Goal: Find specific page/section: Find specific page/section

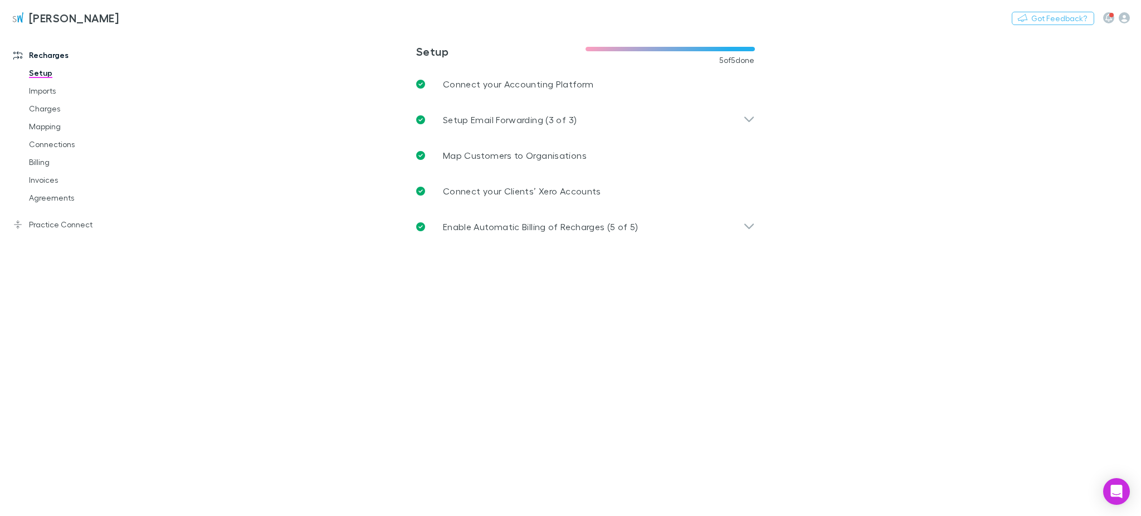
click at [51, 194] on link "Agreements" at bounding box center [86, 198] width 137 height 18
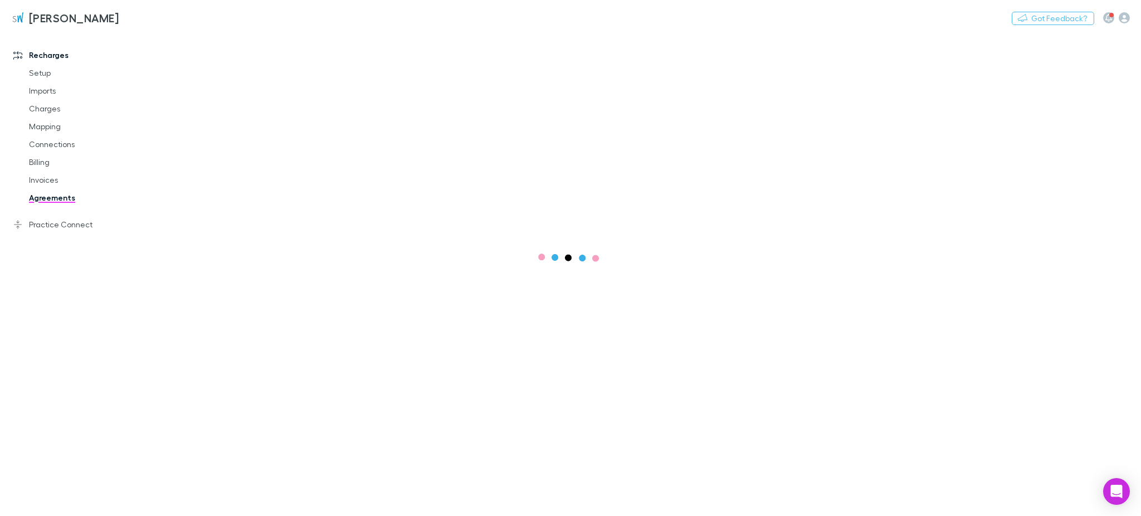
click at [47, 182] on link "Invoices" at bounding box center [86, 180] width 137 height 18
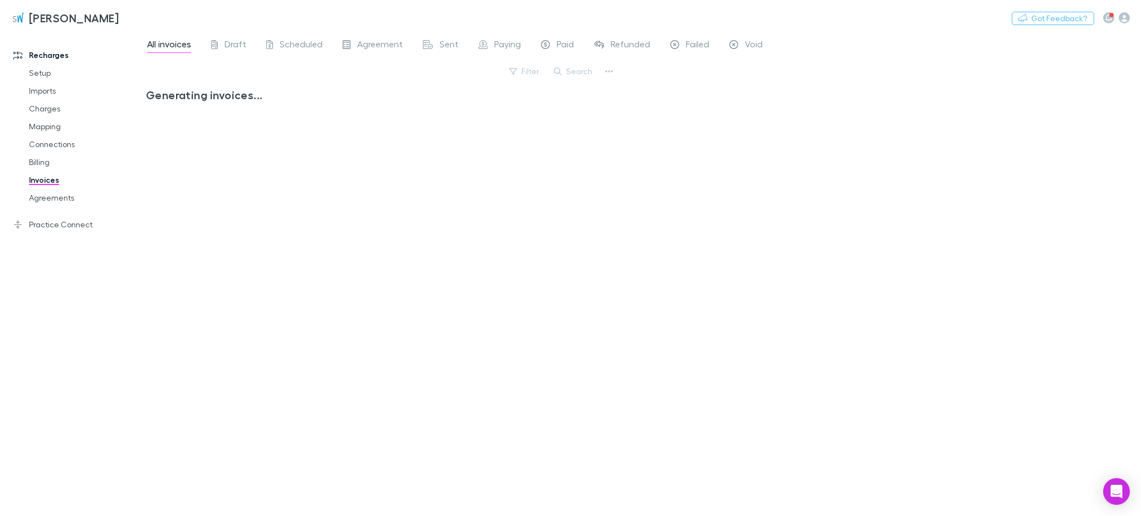
click at [47, 178] on link "Invoices" at bounding box center [86, 180] width 137 height 18
click at [48, 165] on link "Billing" at bounding box center [86, 162] width 137 height 18
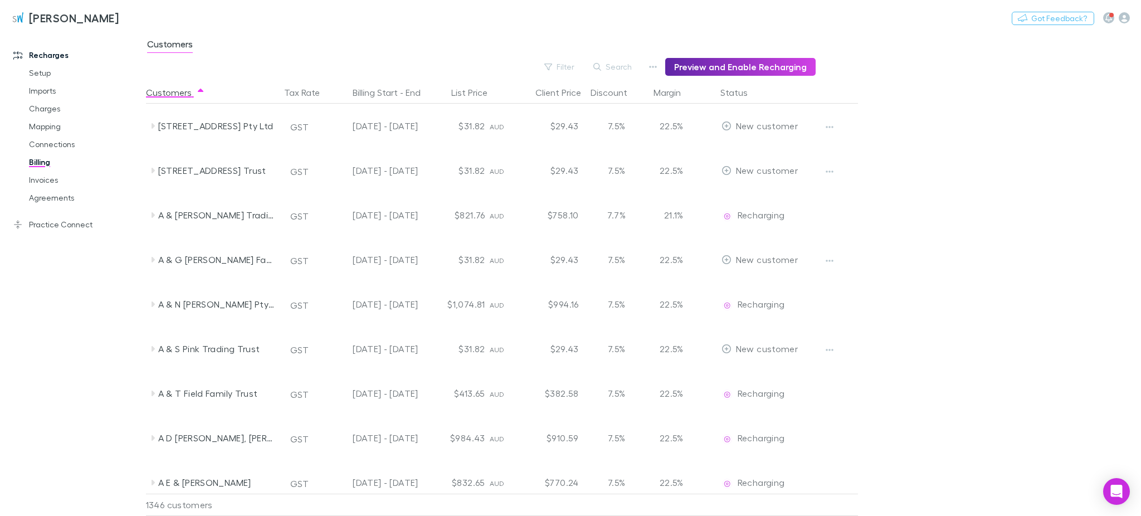
click at [48, 200] on link "Agreements" at bounding box center [86, 198] width 137 height 18
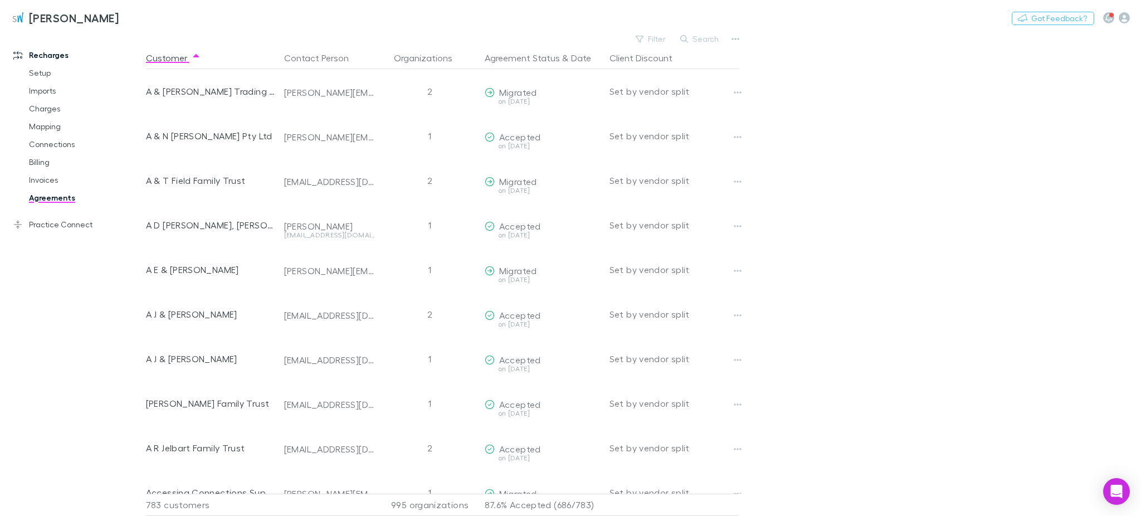
click at [699, 43] on button "Search" at bounding box center [700, 38] width 51 height 13
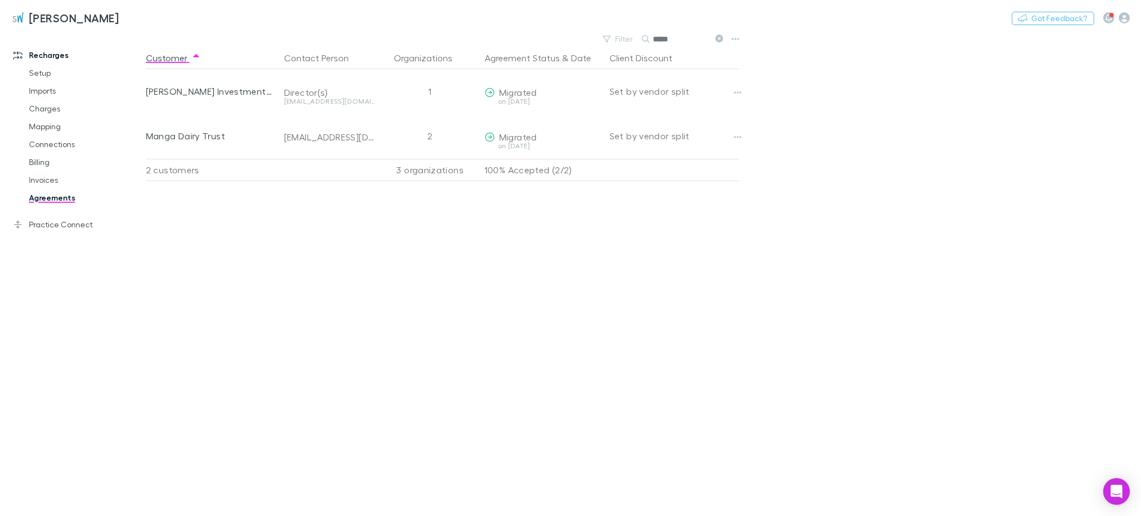
type input "*****"
click at [47, 110] on link "Charges" at bounding box center [86, 109] width 137 height 18
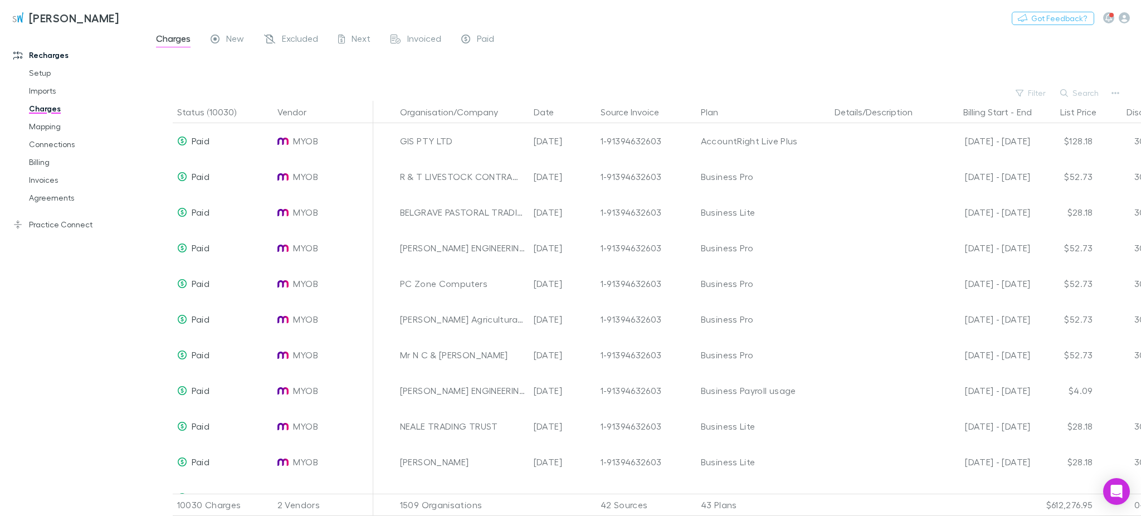
click at [1041, 93] on button "Filter" at bounding box center [1031, 92] width 42 height 13
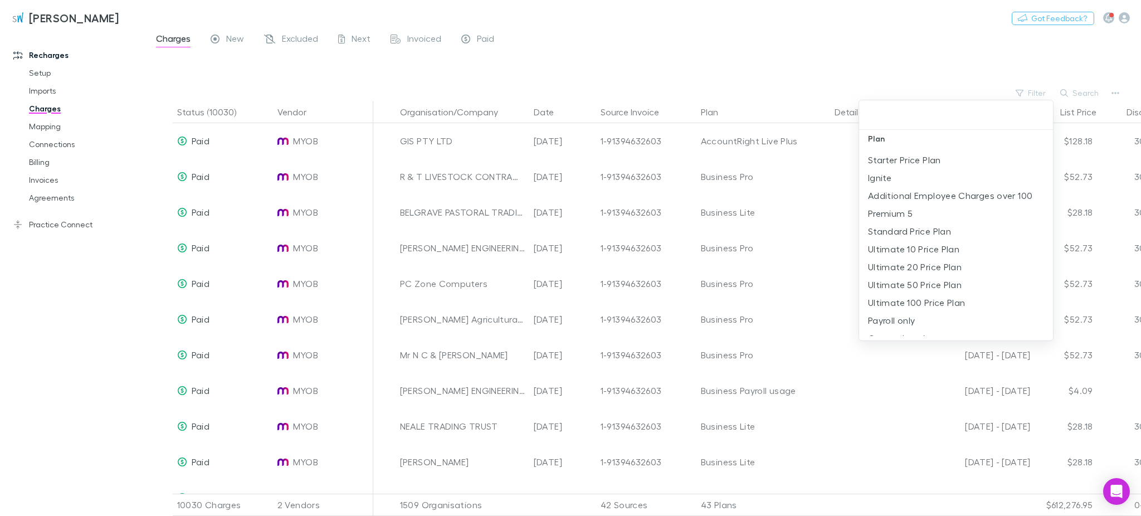
scroll to position [297, 0]
click at [883, 252] on li "Ignite" at bounding box center [956, 252] width 194 height 18
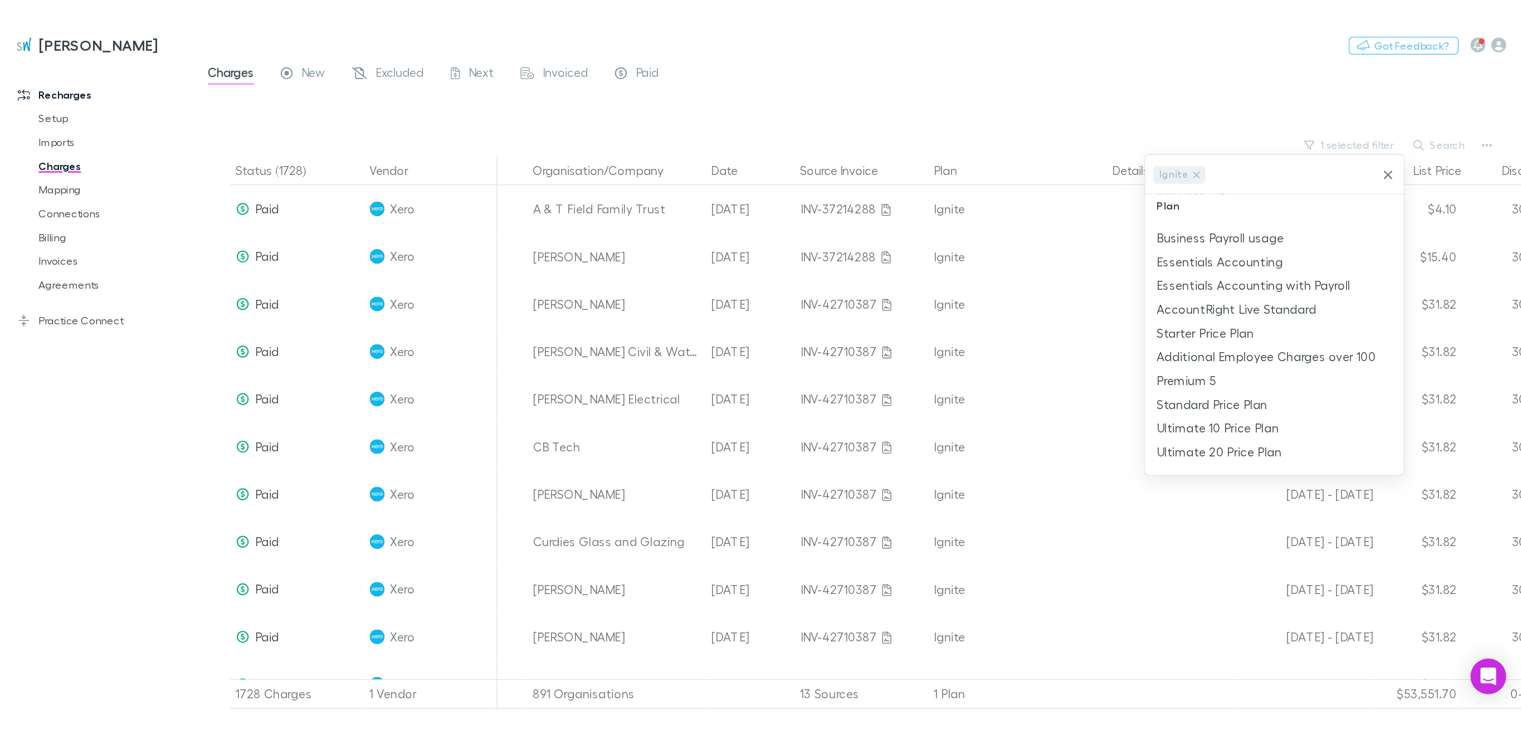
scroll to position [0, 0]
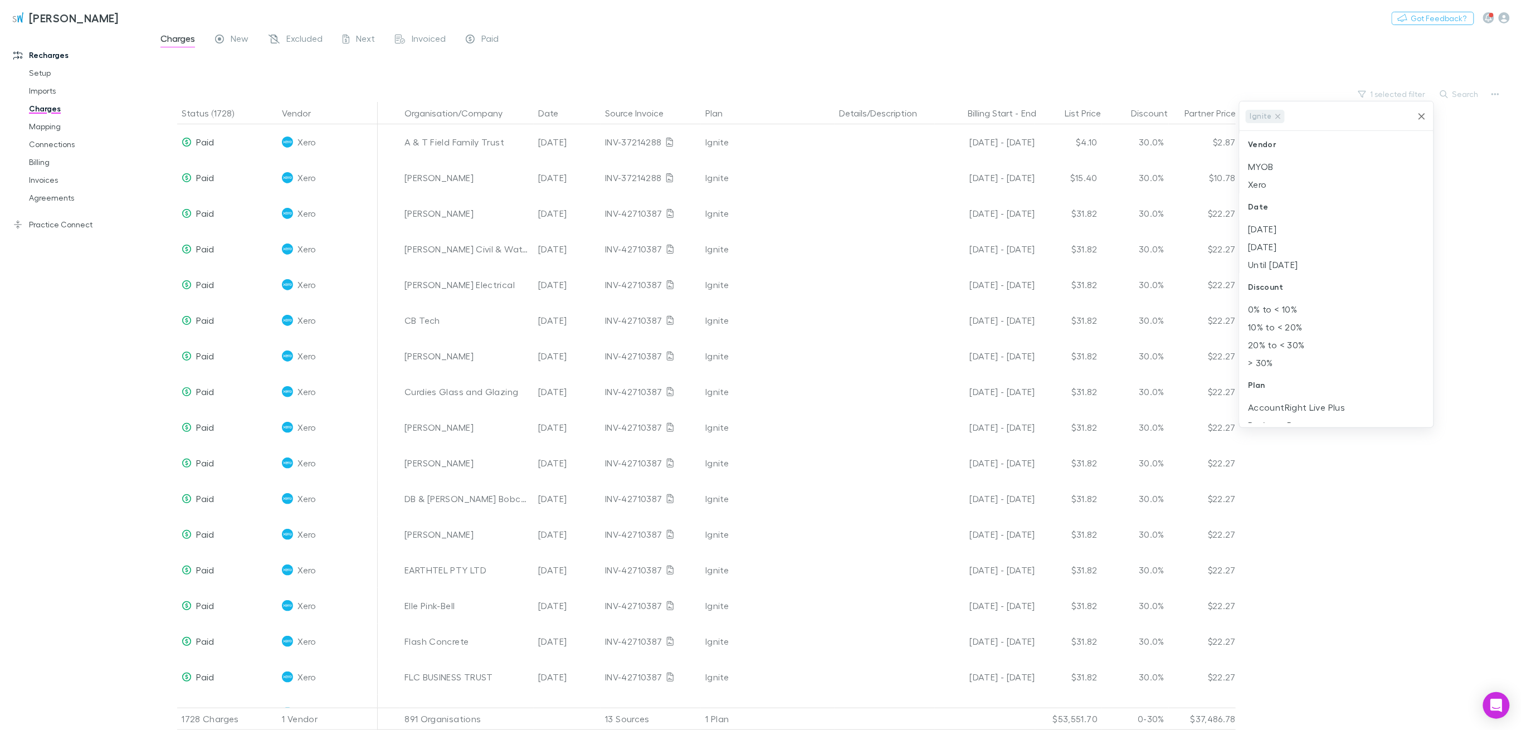
click at [734, 76] on div at bounding box center [760, 365] width 1521 height 730
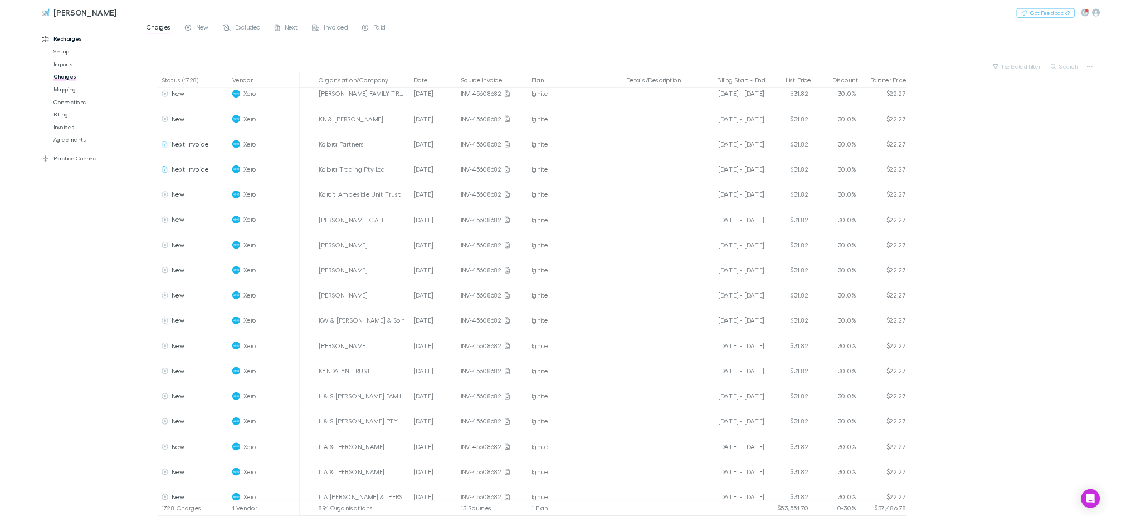
scroll to position [25869, 0]
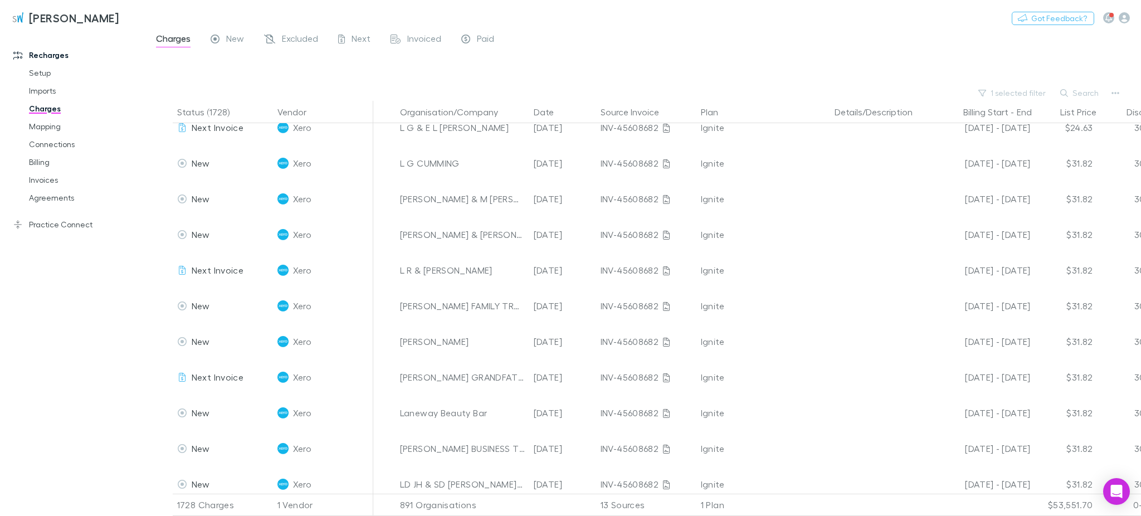
click at [51, 126] on link "Mapping" at bounding box center [86, 127] width 137 height 18
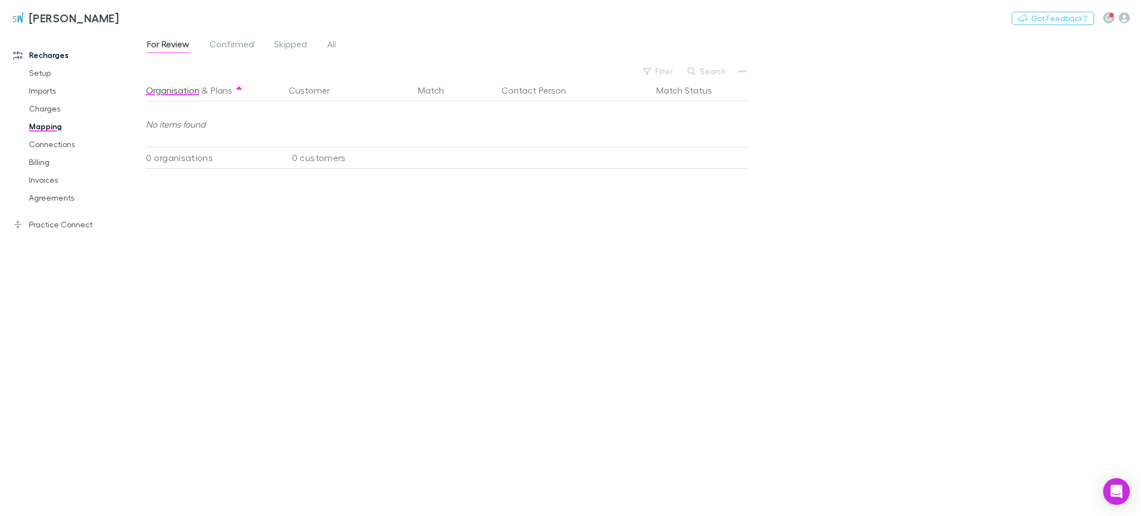
click at [46, 107] on link "Charges" at bounding box center [86, 109] width 137 height 18
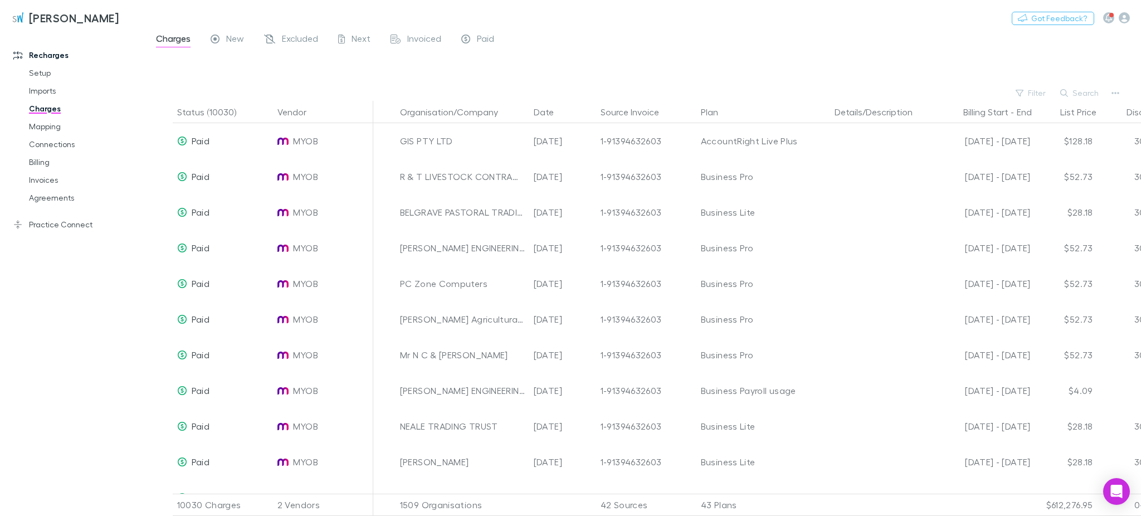
click at [237, 40] on span "New" at bounding box center [235, 40] width 18 height 14
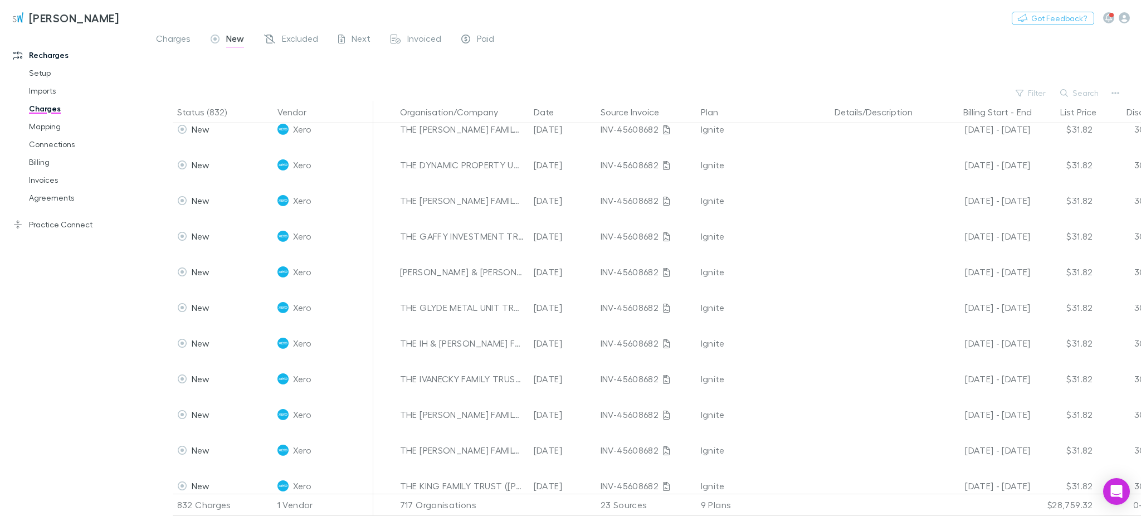
scroll to position [4993, 0]
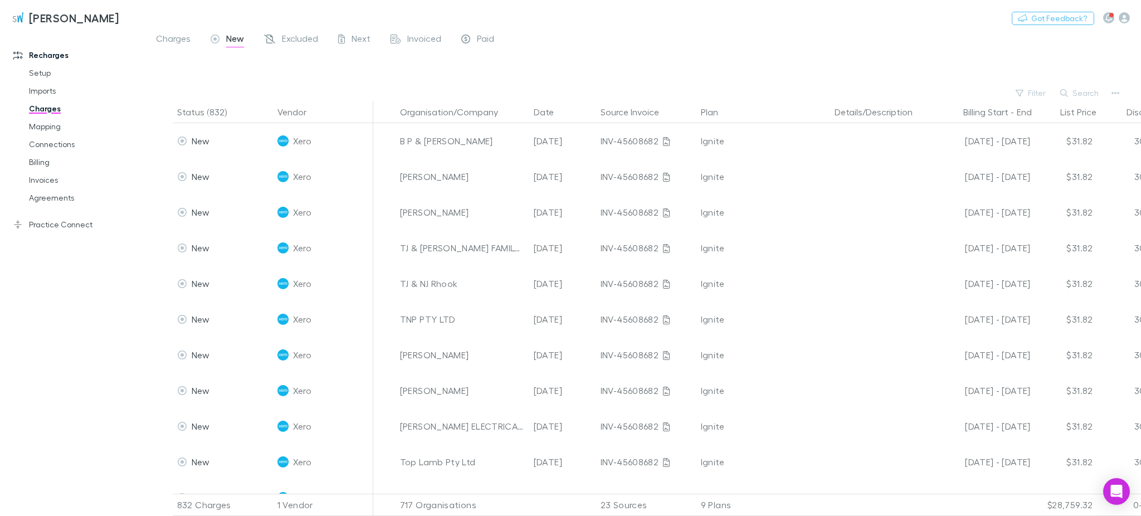
click at [175, 43] on span "Charges" at bounding box center [173, 40] width 35 height 14
